Goal: Find specific page/section: Find specific page/section

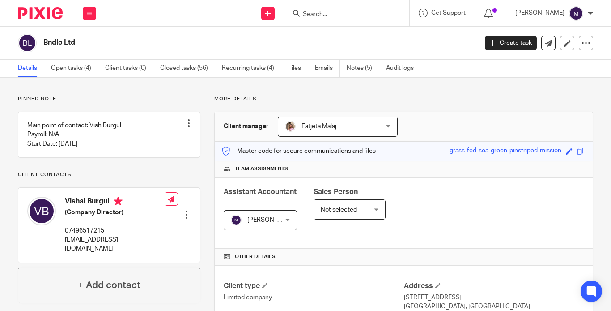
scroll to position [275, 0]
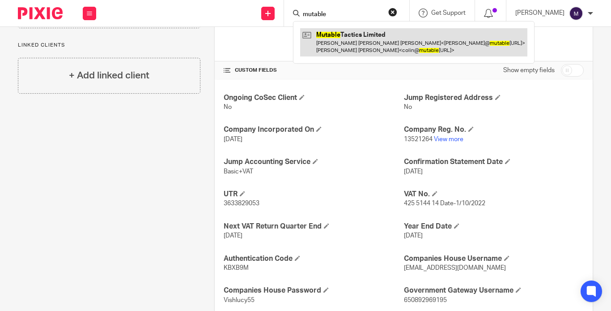
type input "mutable"
click at [390, 43] on link at bounding box center [413, 42] width 227 height 28
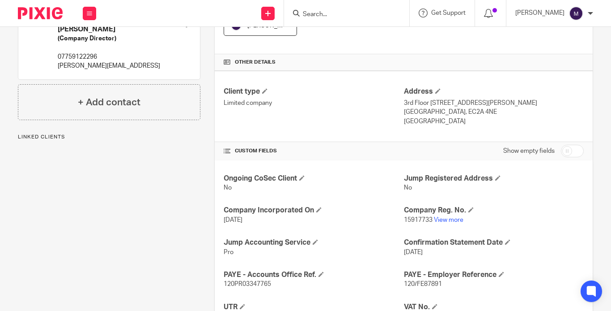
scroll to position [224, 0]
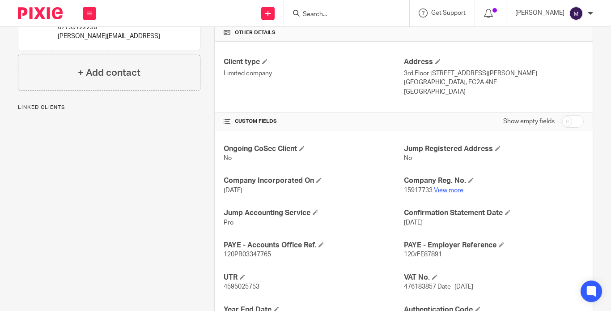
click at [445, 187] on link "View more" at bounding box center [449, 190] width 30 height 6
